Goal: Book appointment/travel/reservation

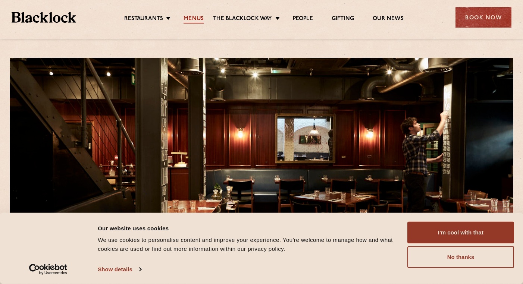
click at [201, 16] on link "Menus" at bounding box center [193, 19] width 20 height 8
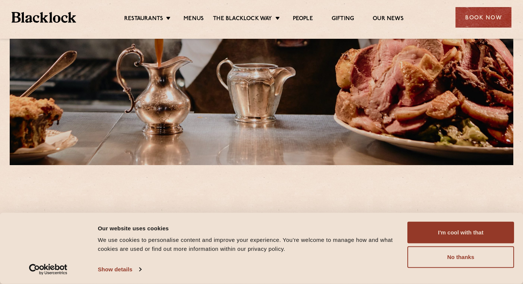
scroll to position [258, 0]
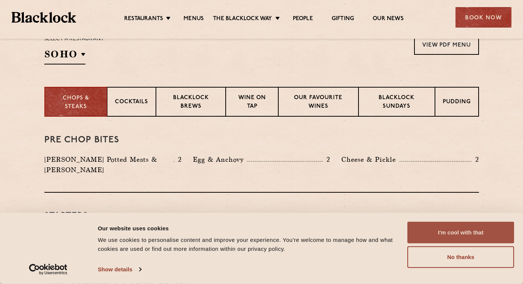
click at [469, 233] on button "I'm cool with that" at bounding box center [460, 233] width 107 height 22
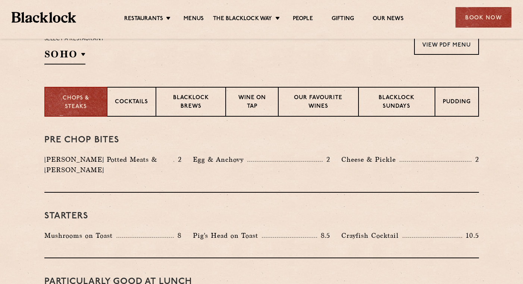
click at [470, 33] on div at bounding box center [261, 36] width 522 height 6
click at [472, 21] on div "Book Now" at bounding box center [483, 17] width 56 height 21
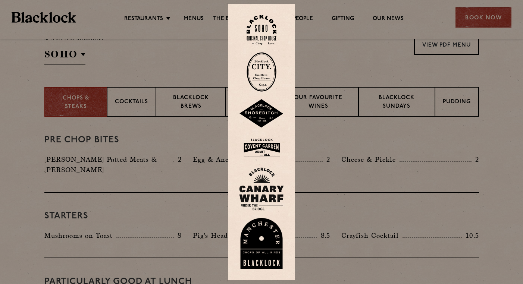
click at [273, 29] on img at bounding box center [261, 30] width 30 height 30
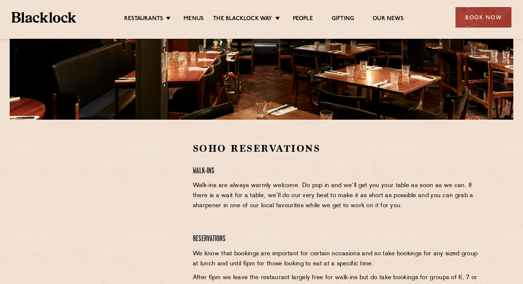
scroll to position [148, 0]
